Goal: Task Accomplishment & Management: Complete application form

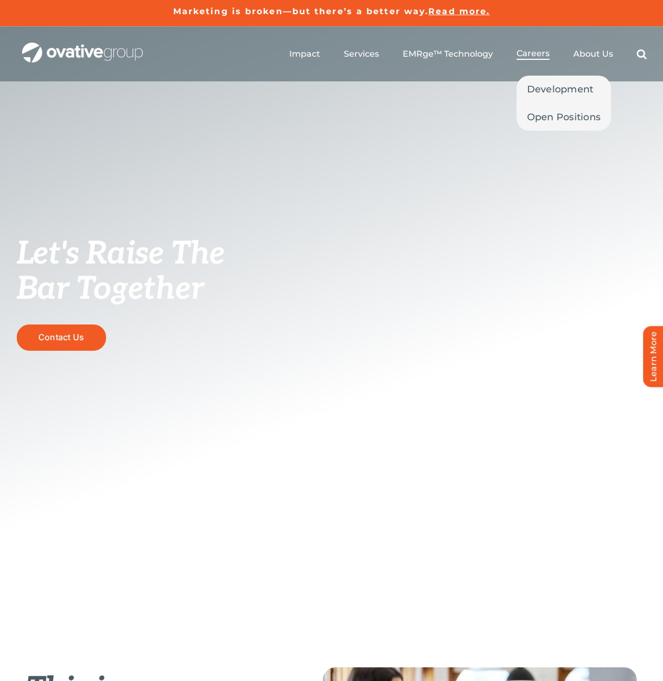
click at [532, 52] on span "Careers" at bounding box center [533, 53] width 33 height 10
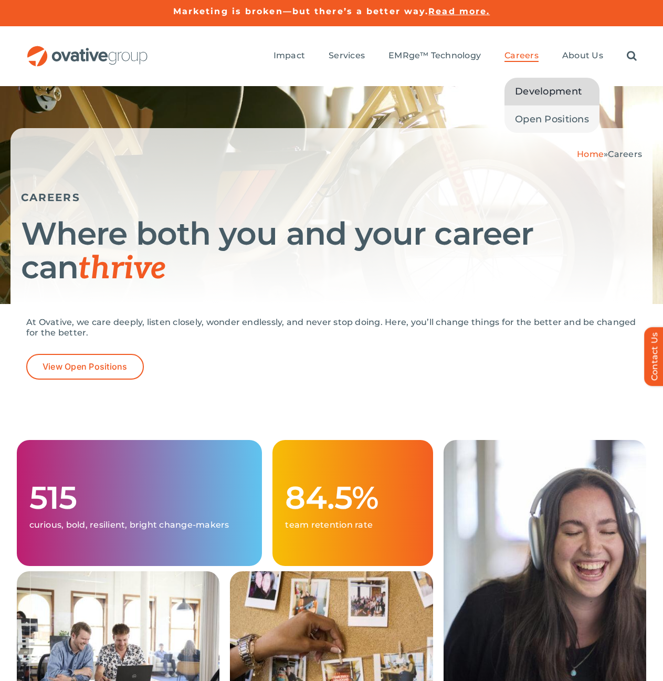
click at [535, 87] on span "Development" at bounding box center [548, 91] width 67 height 15
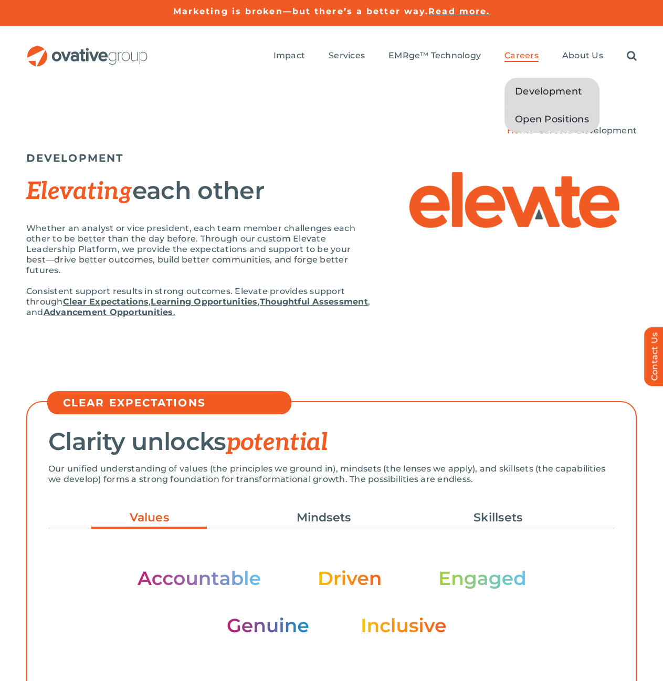
click at [545, 119] on span "Open Positions" at bounding box center [552, 119] width 74 height 15
